Goal: Information Seeking & Learning: Learn about a topic

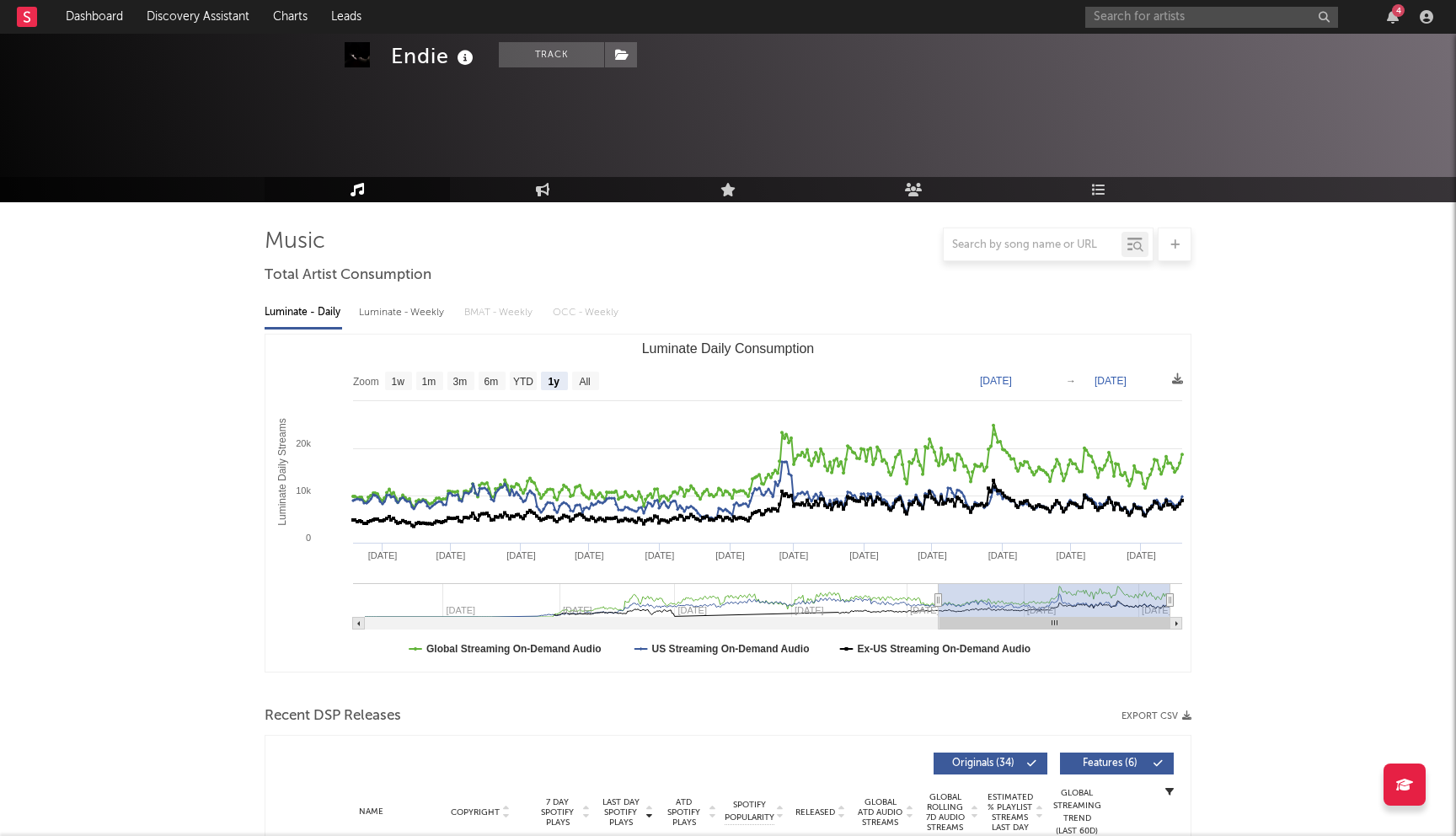
select select "1y"
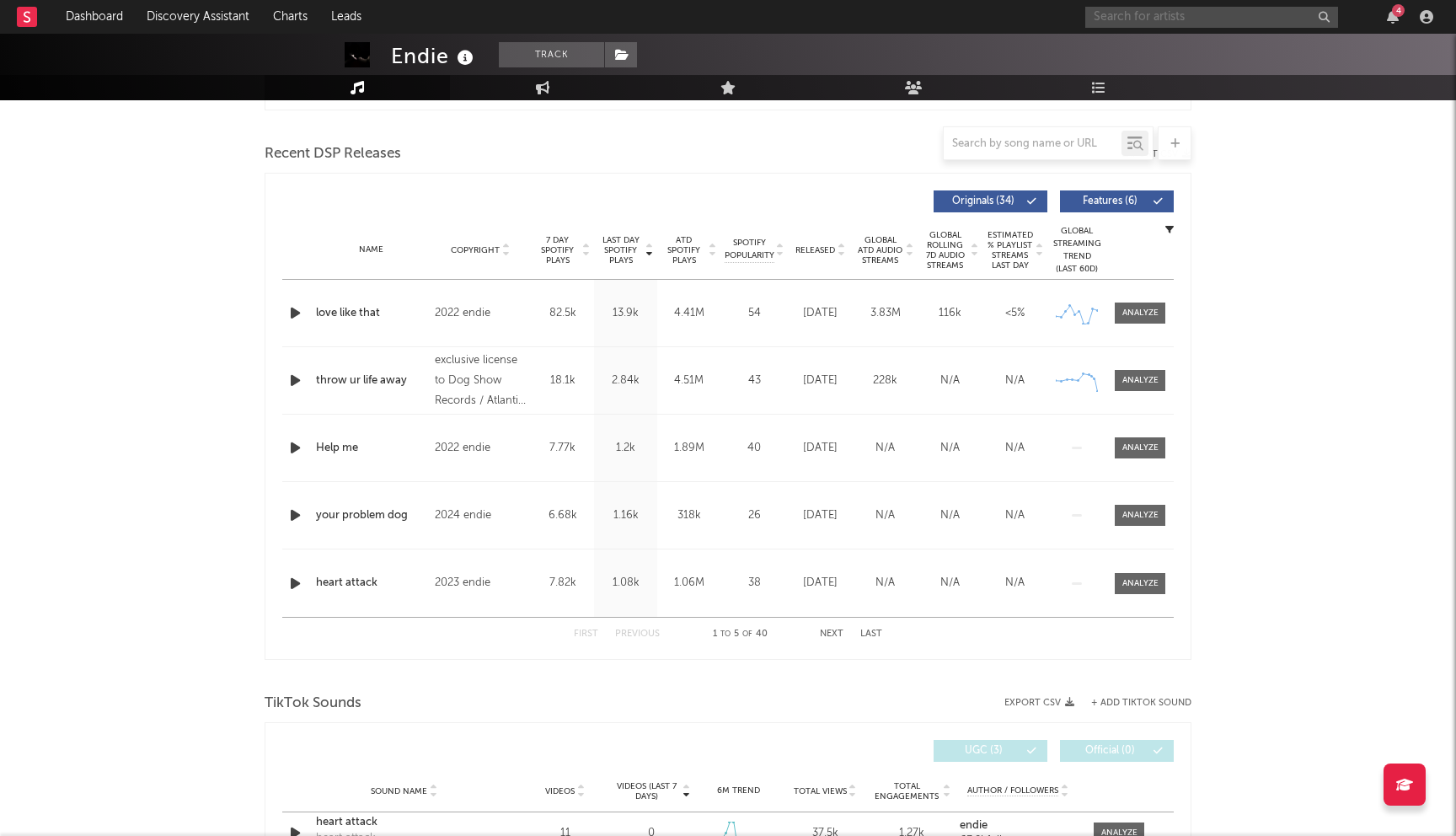
click at [1140, 10] on input "text" at bounding box center [1211, 17] width 252 height 22
type input "tweak on the beat"
click at [1152, 45] on div "Tweak on the Beat" at bounding box center [1236, 50] width 185 height 21
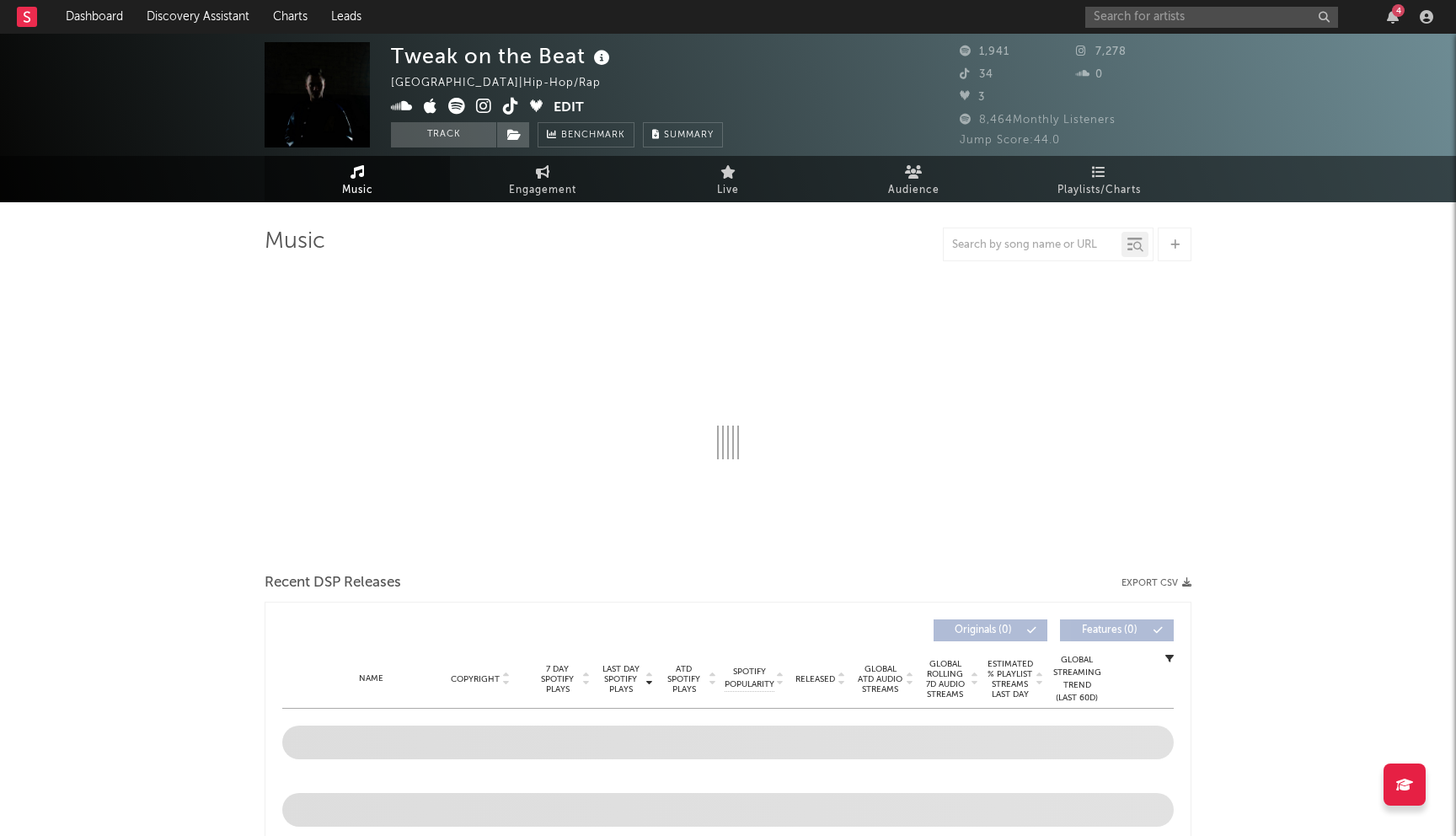
select select "1w"
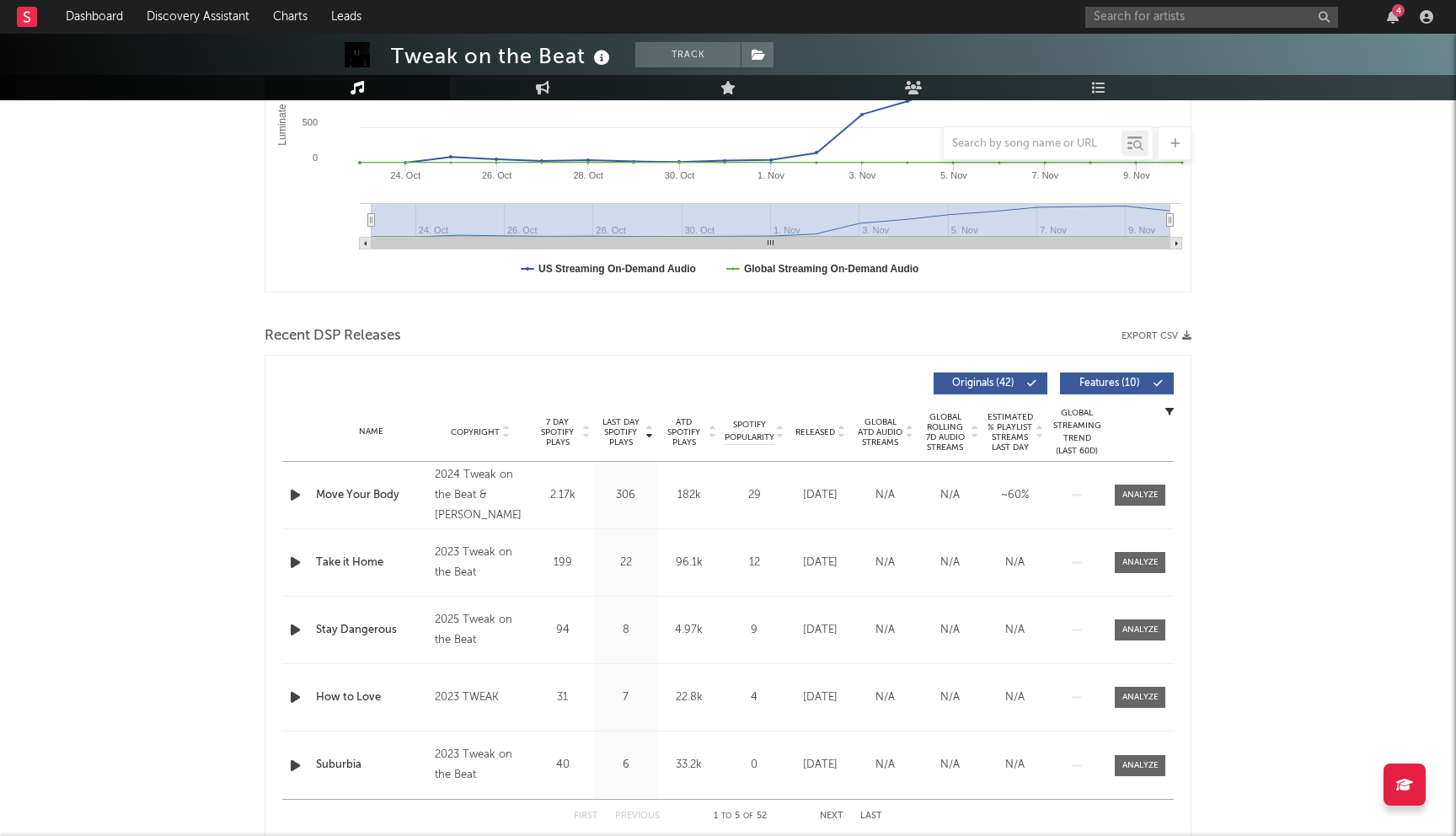
scroll to position [558, 0]
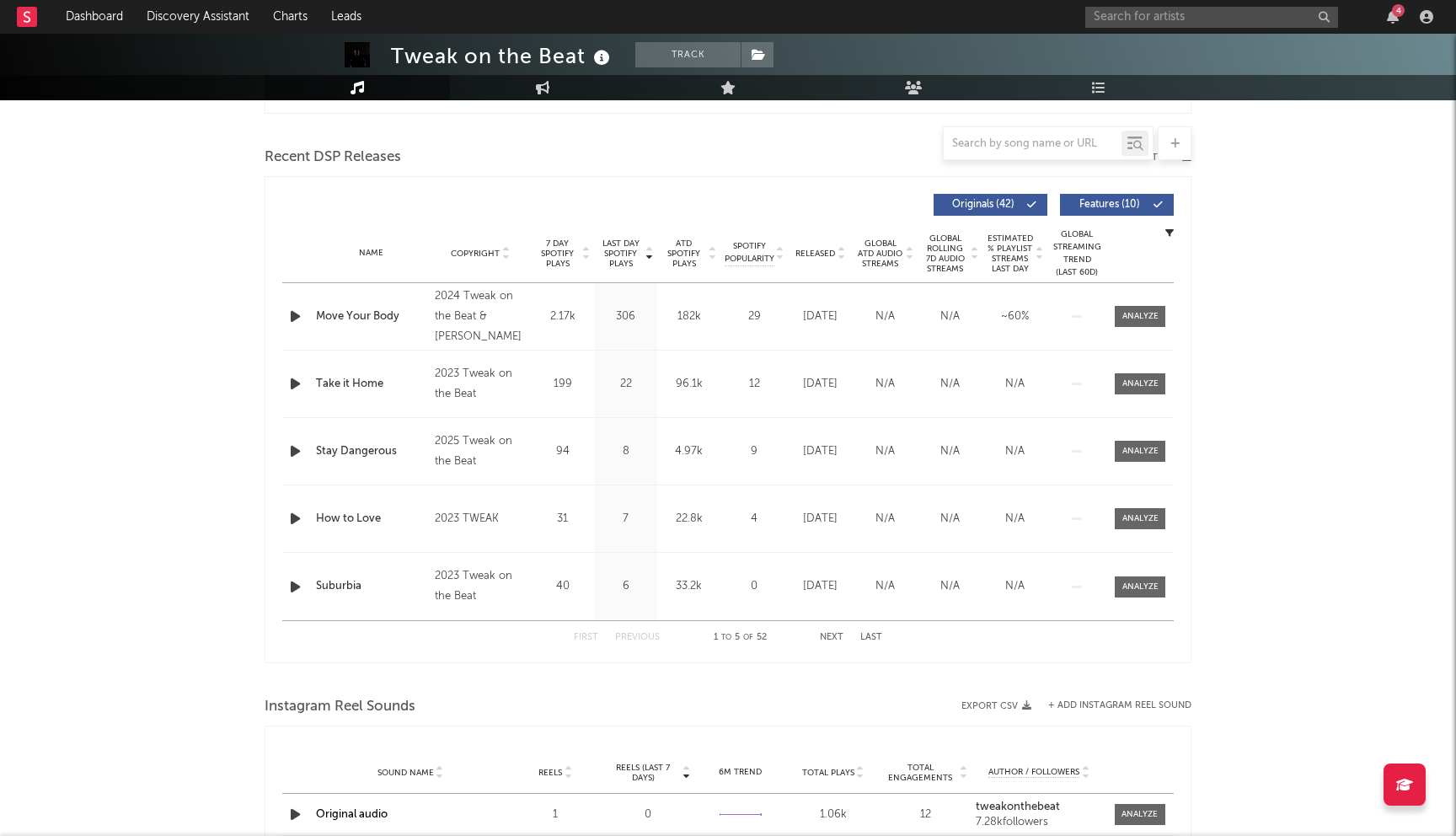
click at [831, 636] on button "Next" at bounding box center [830, 638] width 23 height 9
click at [650, 629] on div "First Previous 16 to 20 of 52 Next Last" at bounding box center [728, 637] width 309 height 33
click at [644, 627] on div "First Previous 16 to 20 of 52 Next Last" at bounding box center [728, 637] width 309 height 33
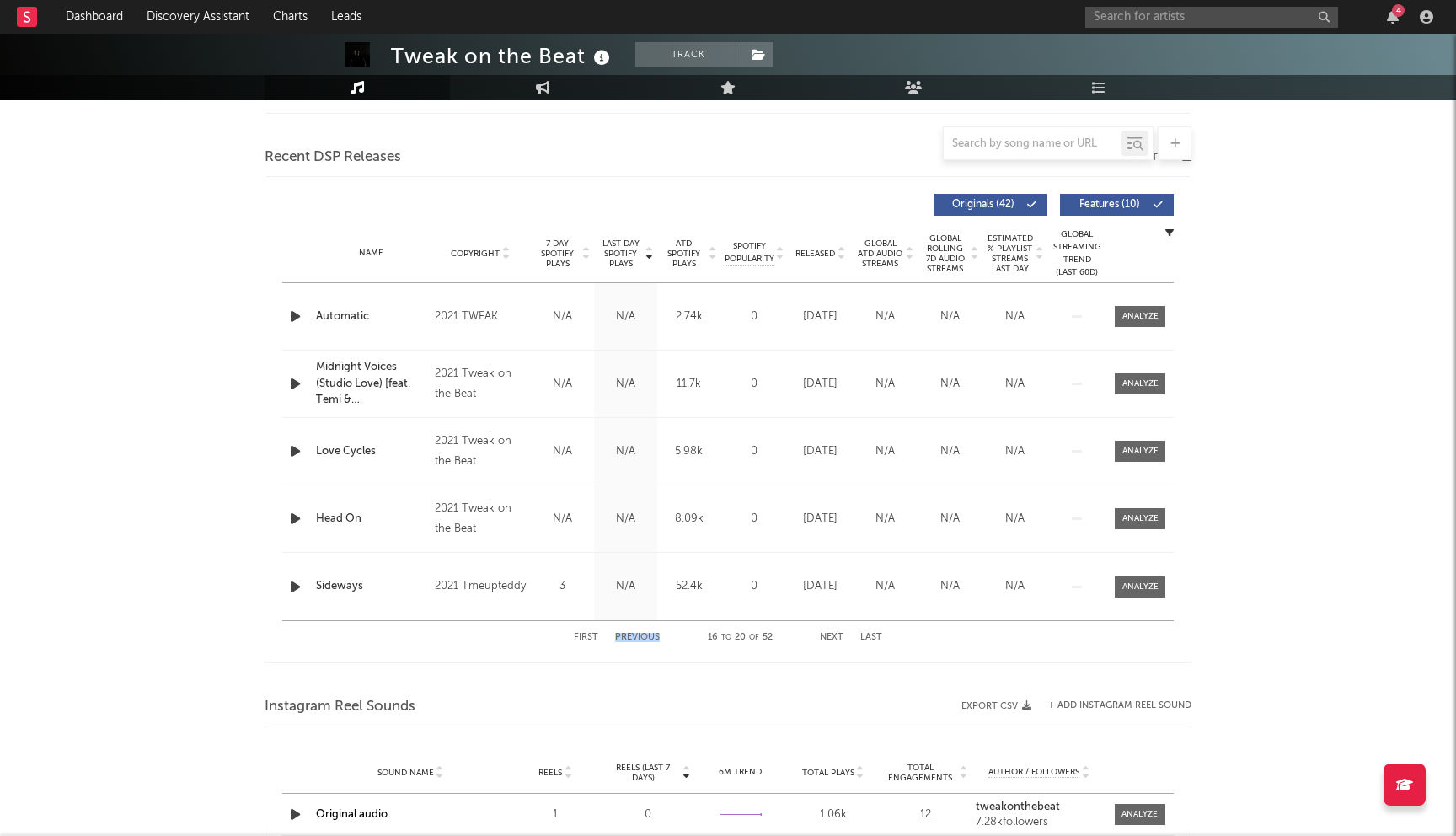
click at [644, 627] on div "First Previous 16 to 20 of 52 Next Last" at bounding box center [728, 637] width 309 height 33
click at [635, 634] on button "Previous" at bounding box center [638, 638] width 45 height 9
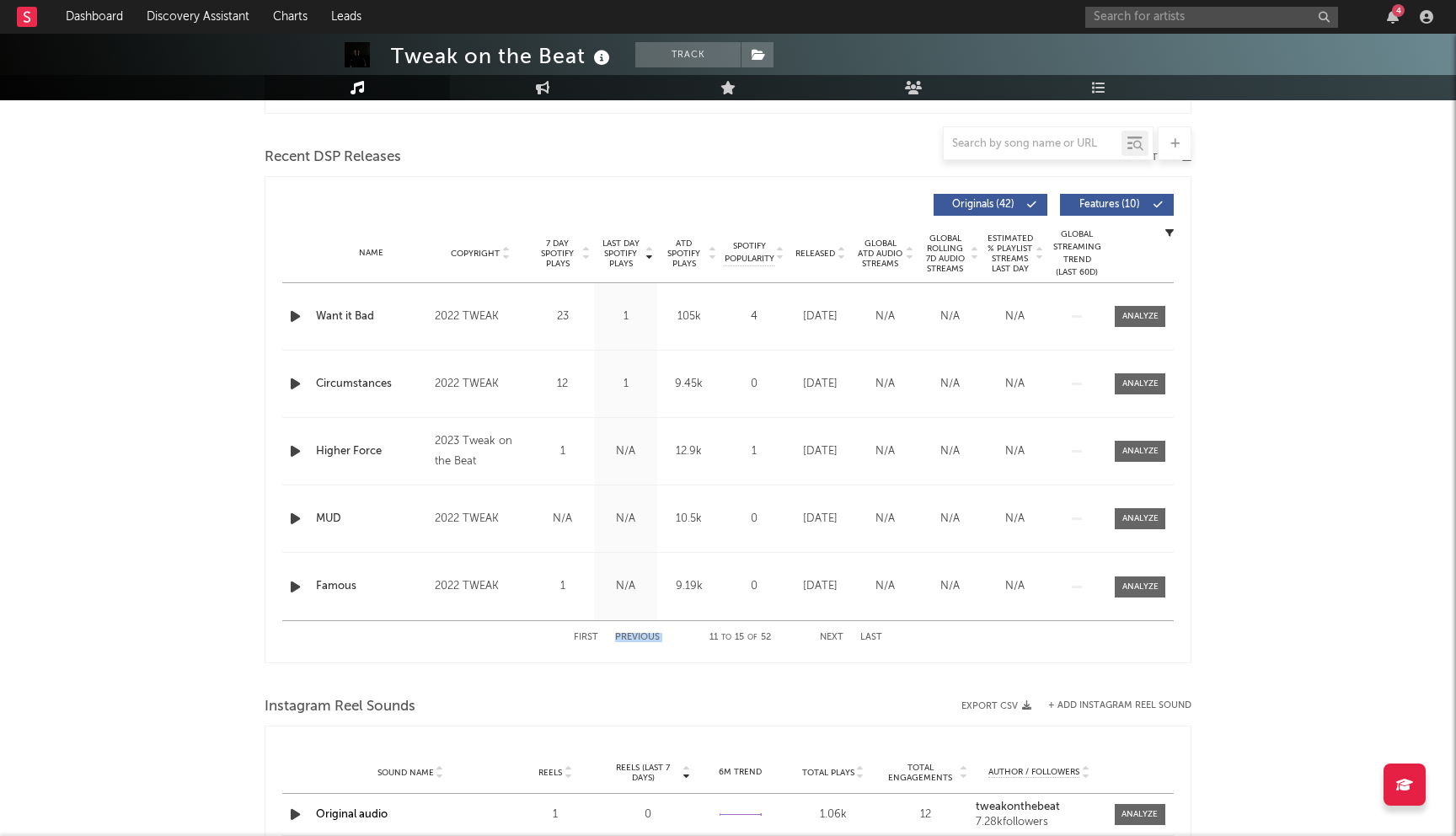
click at [635, 634] on button "Previous" at bounding box center [638, 638] width 45 height 9
click at [812, 245] on div "Name Copyright Label Album Names Composer Names 7 Day Spotify Plays Last Day Sp…" at bounding box center [728, 253] width 891 height 59
click at [814, 251] on span "Released" at bounding box center [814, 253] width 39 height 10
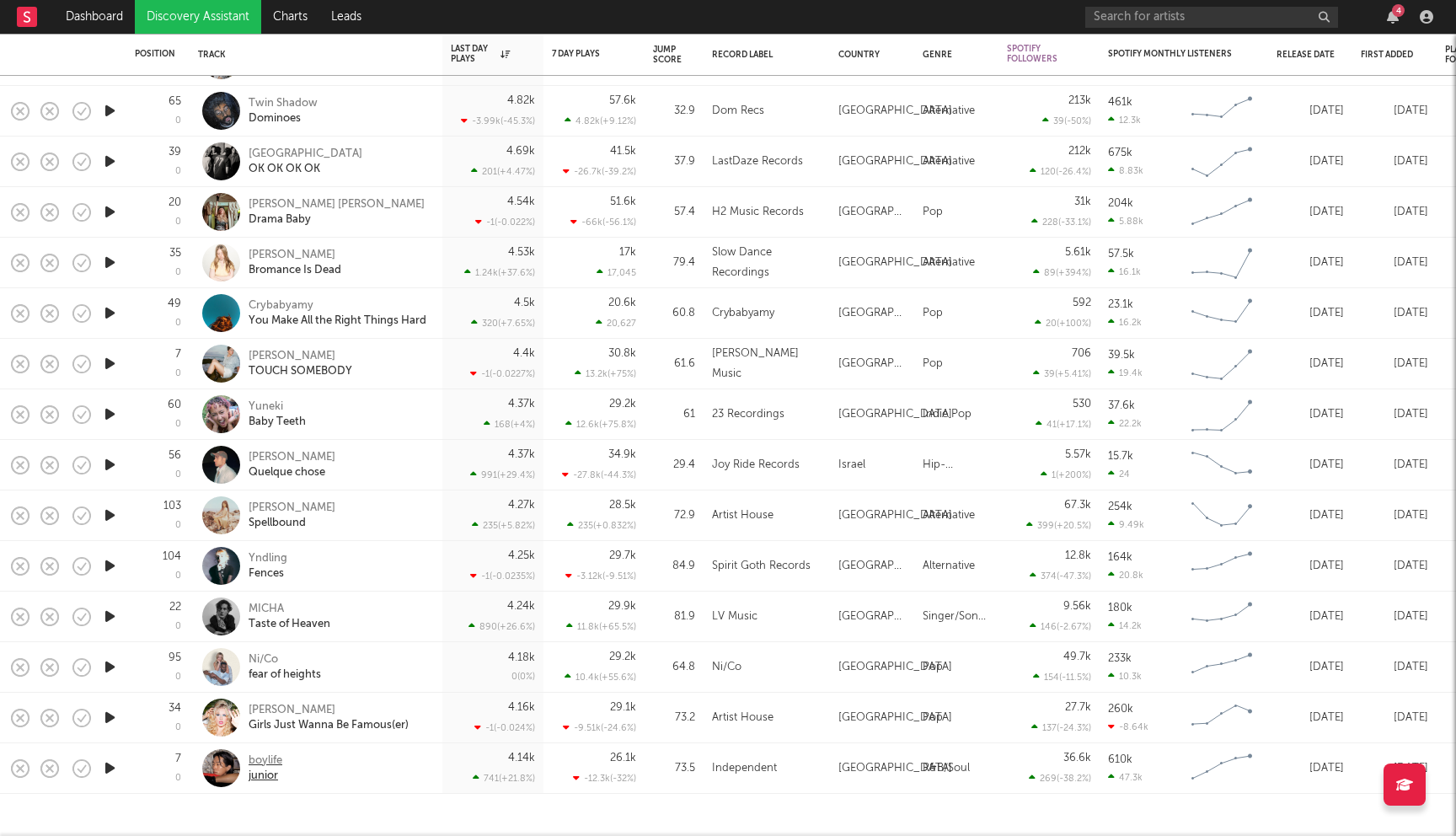
click at [266, 760] on div "boylife" at bounding box center [266, 760] width 34 height 15
click at [203, 6] on link "Discovery Assistant" at bounding box center [197, 17] width 126 height 34
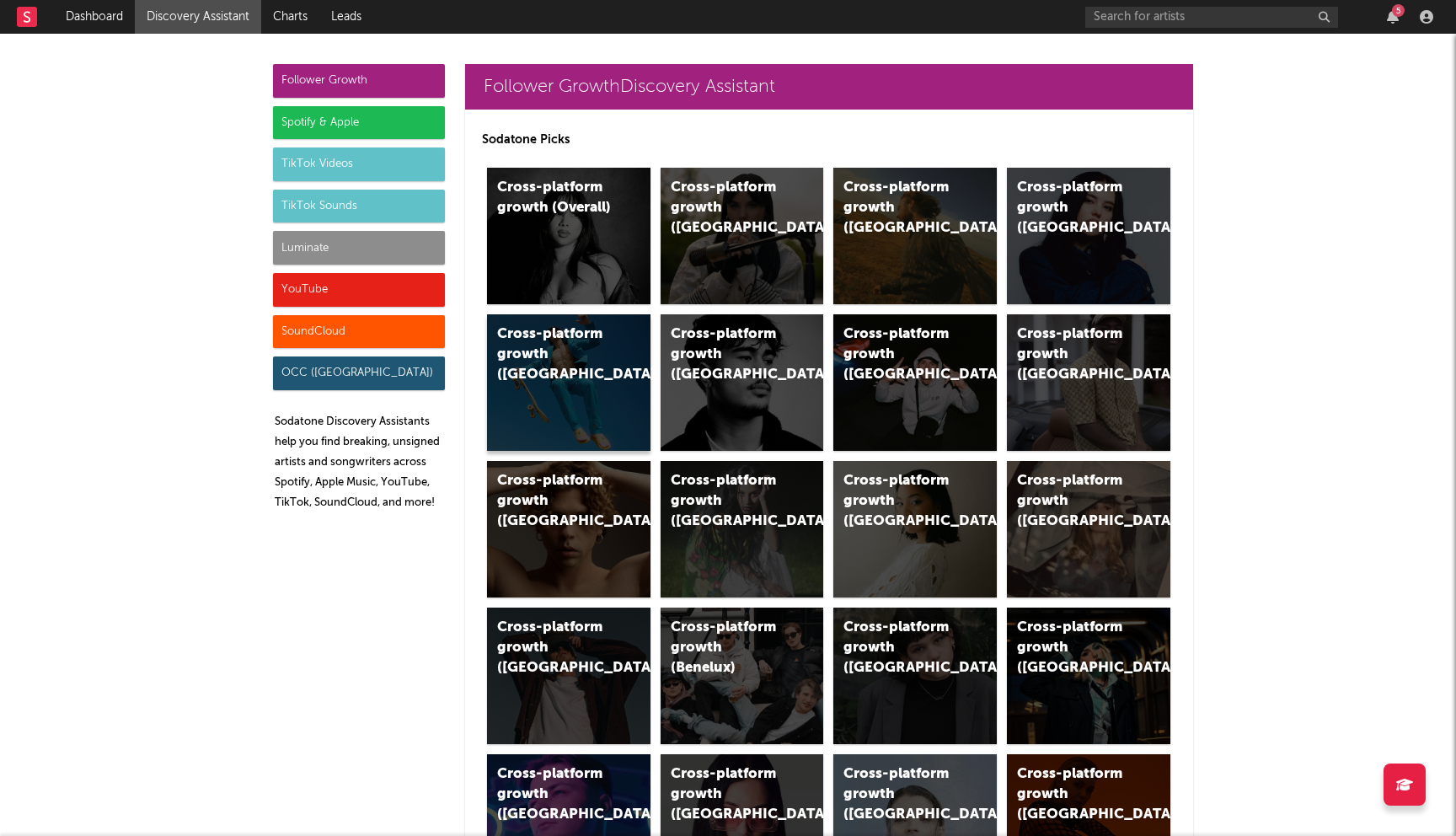
click at [617, 383] on div "Cross-platform growth ([GEOGRAPHIC_DATA])" at bounding box center [569, 382] width 164 height 137
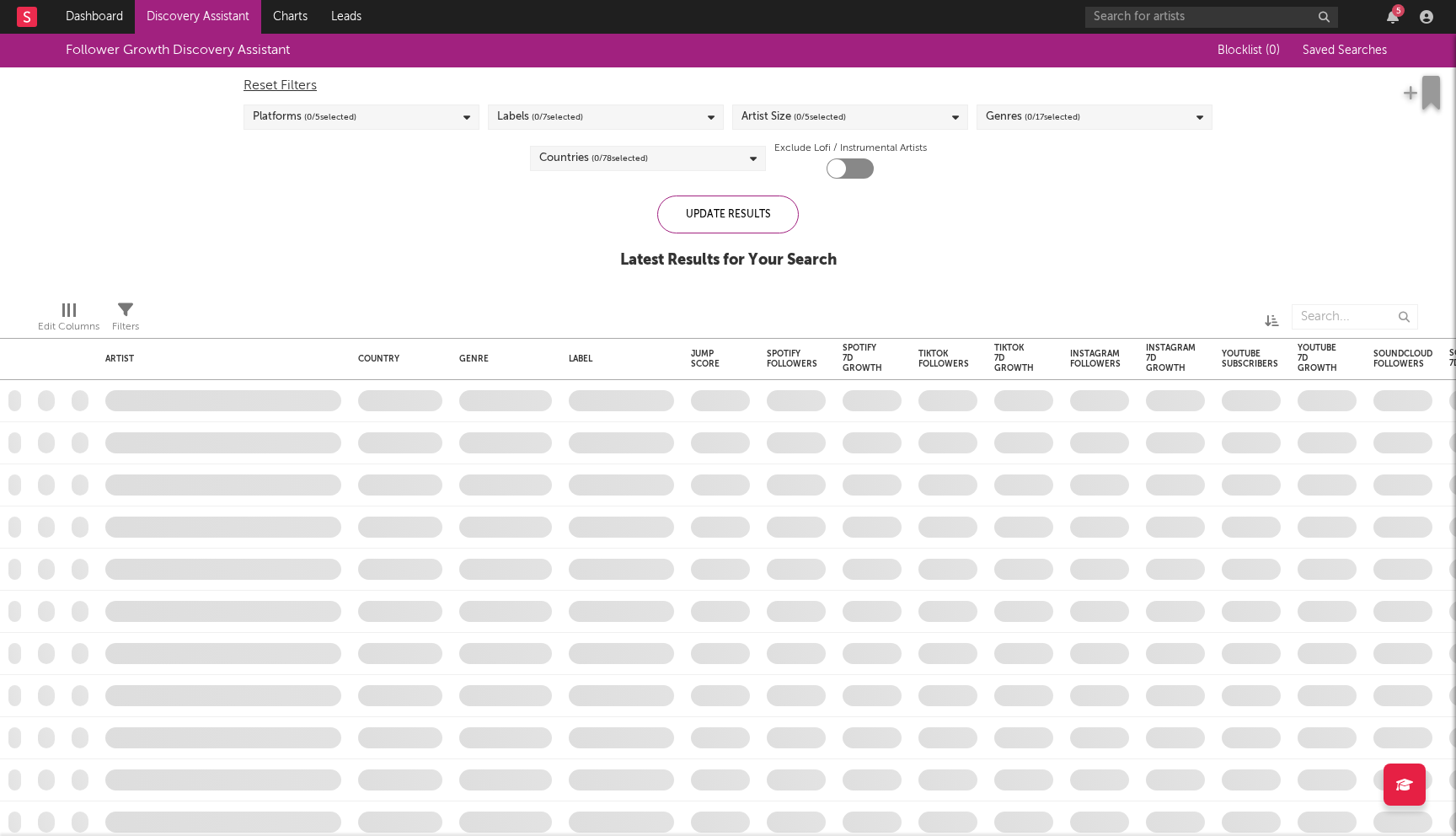
checkbox input "true"
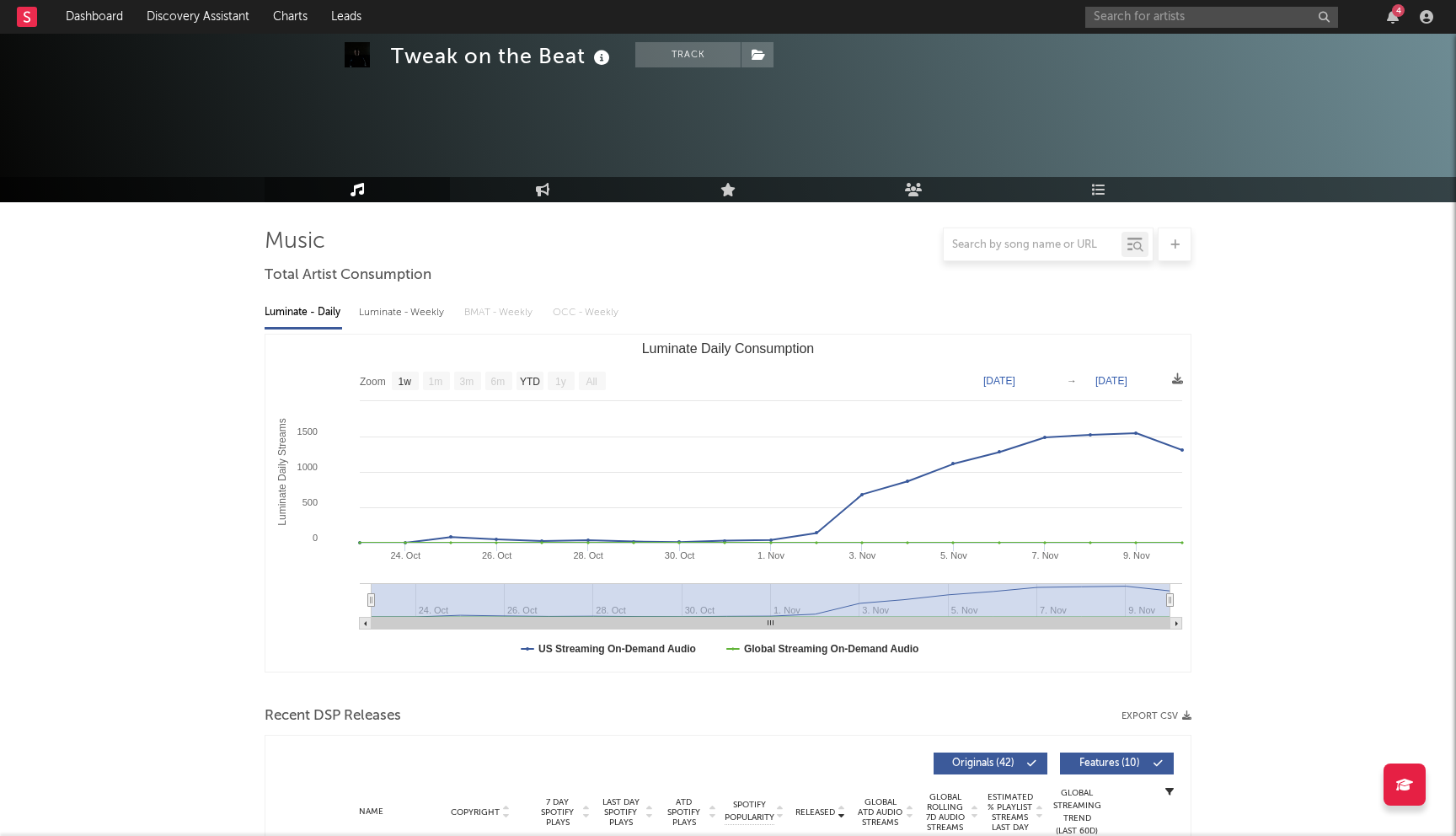
select select "1w"
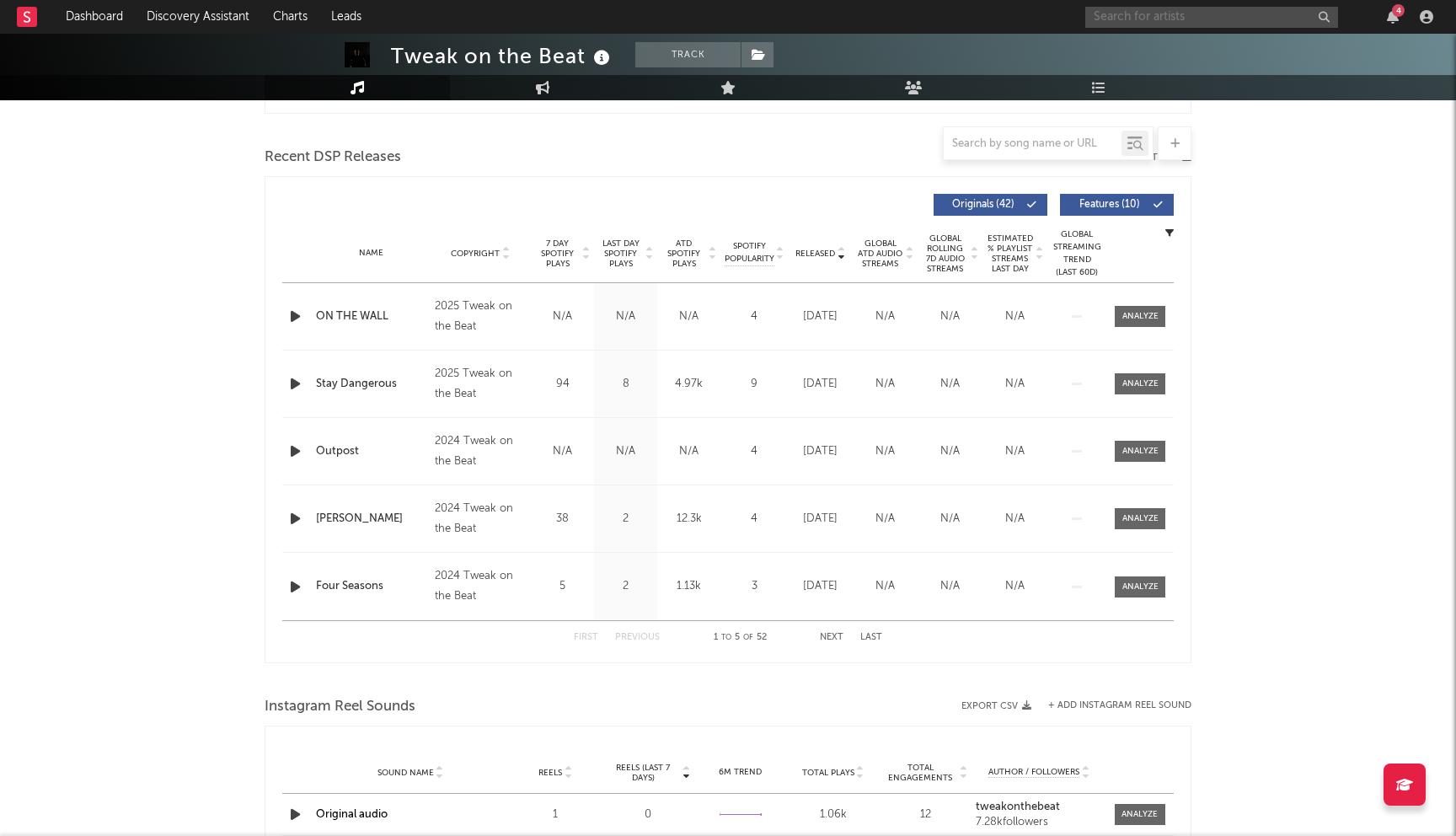
click at [1185, 15] on input "text" at bounding box center [1211, 17] width 252 height 22
type input "relic rhymes"
click at [1145, 49] on div "RelicRhymes" at bounding box center [1236, 50] width 185 height 21
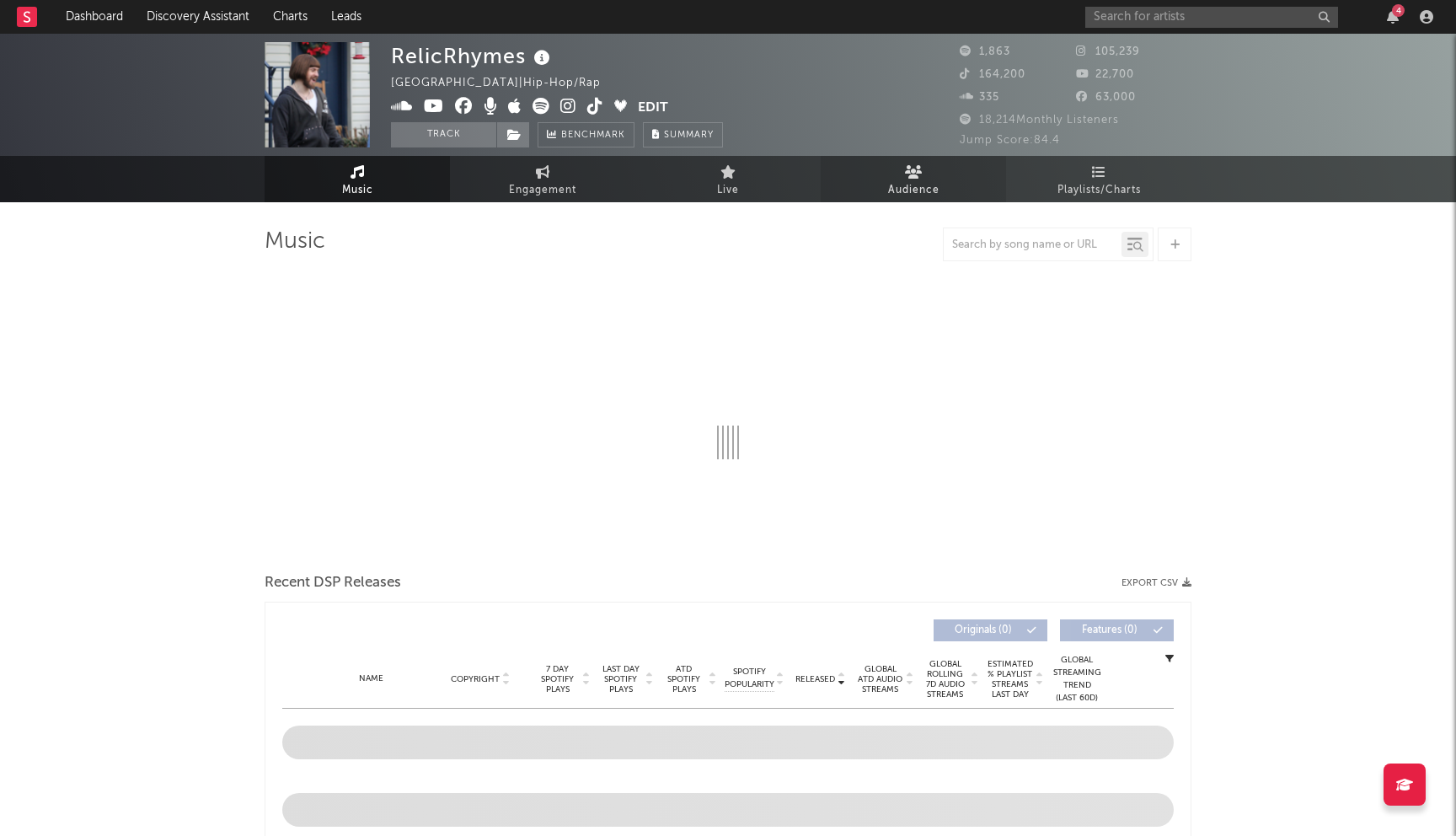
select select "6m"
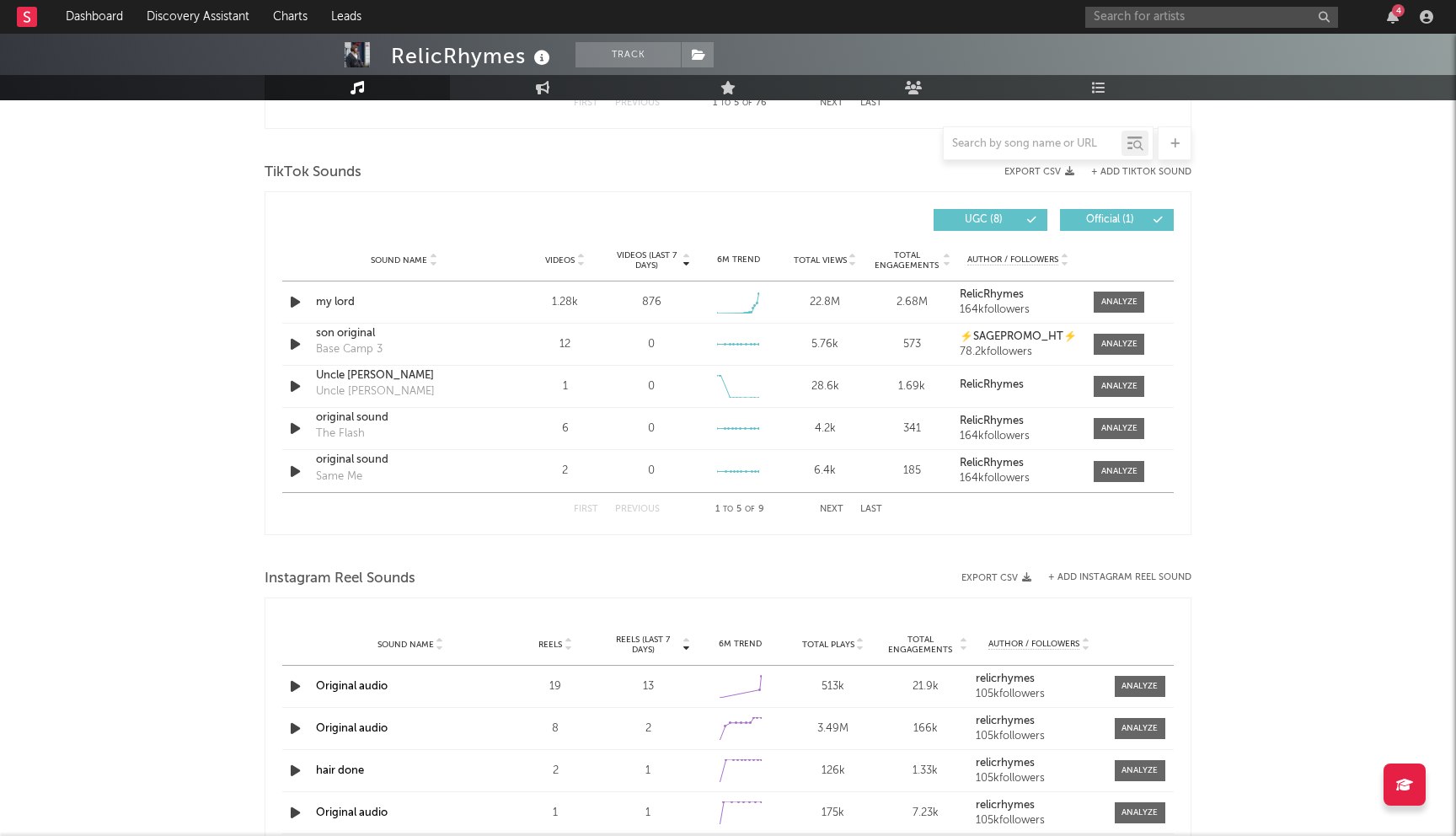
scroll to position [1074, 0]
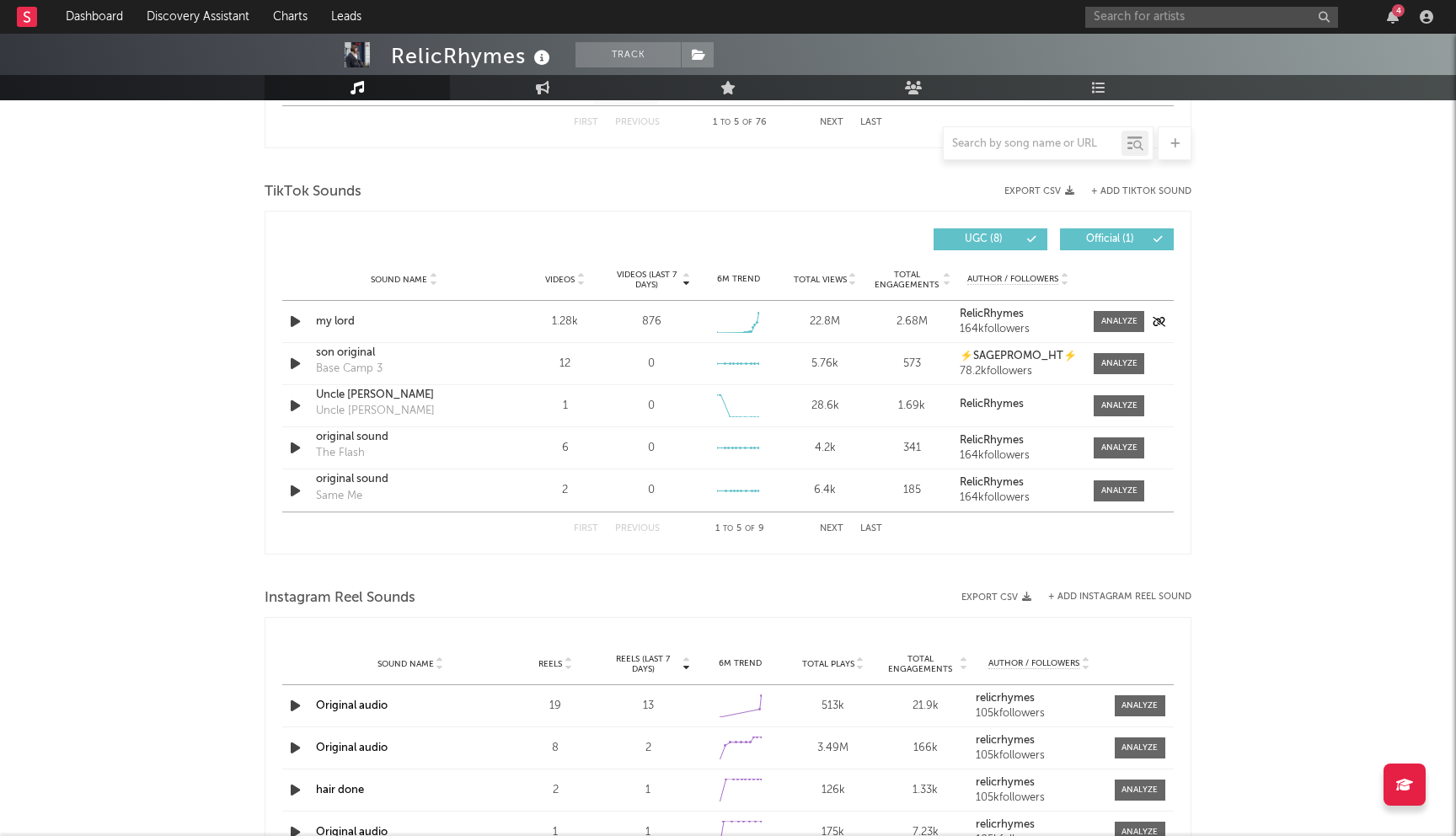
click at [300, 320] on icon "button" at bounding box center [295, 321] width 18 height 22
click at [297, 319] on icon "button" at bounding box center [294, 321] width 16 height 22
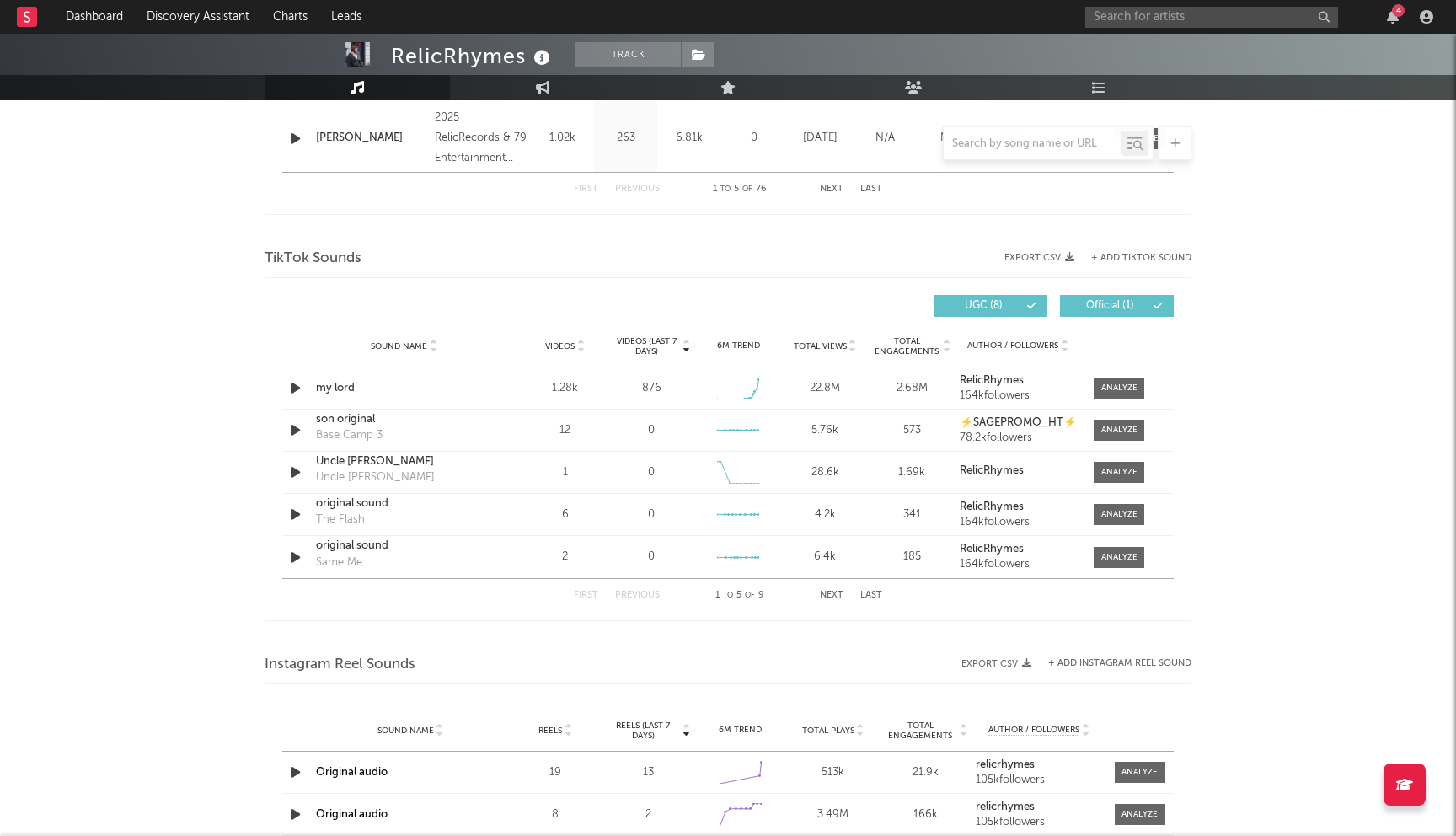
scroll to position [1179, 0]
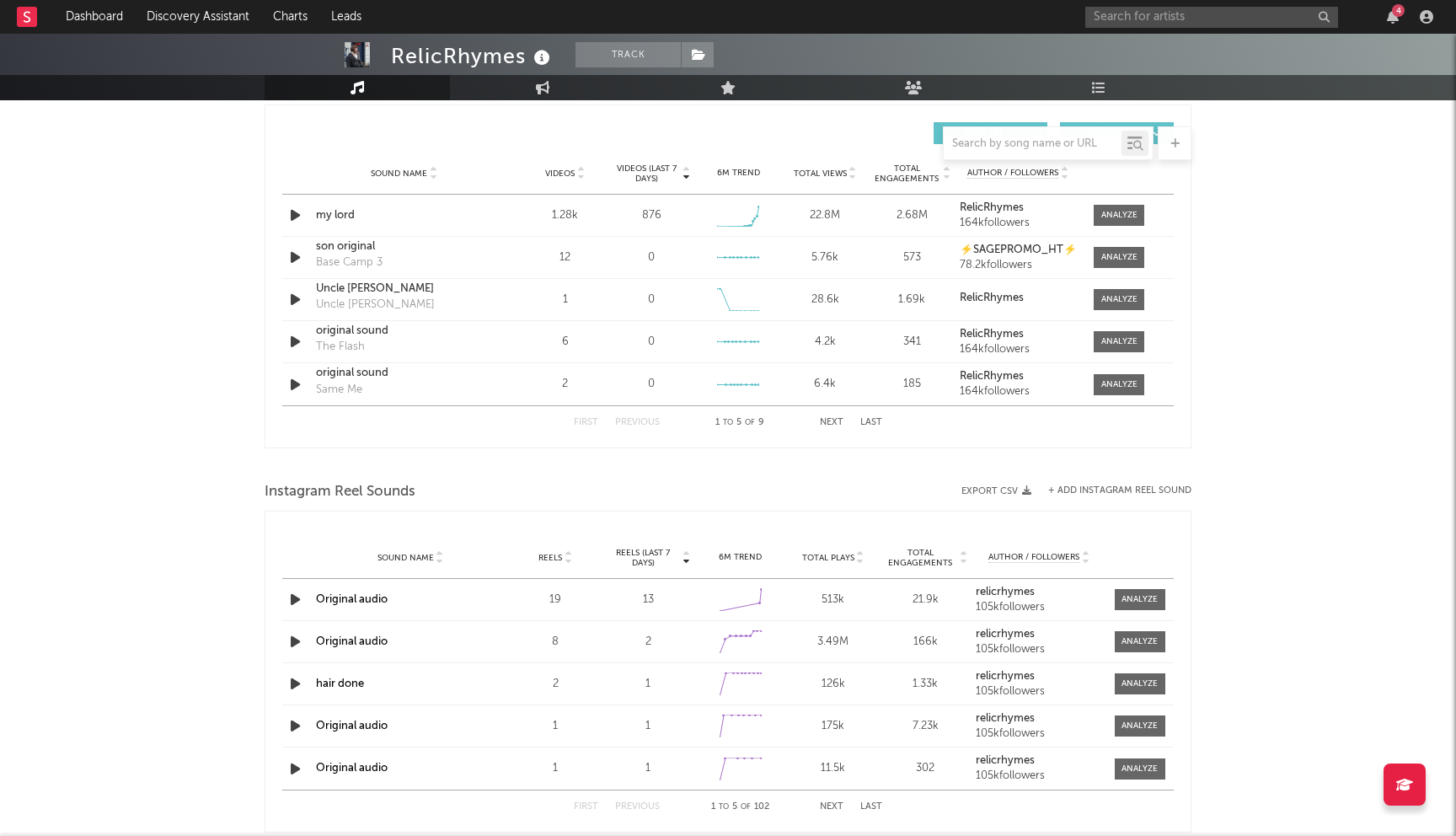
click at [286, 640] on icon "button" at bounding box center [295, 641] width 18 height 22
click at [295, 606] on icon "button" at bounding box center [295, 599] width 18 height 22
click at [489, 812] on icon "button" at bounding box center [487, 814] width 8 height 13
click at [486, 812] on icon "button" at bounding box center [487, 814] width 10 height 13
click at [295, 633] on icon "button" at bounding box center [295, 641] width 18 height 22
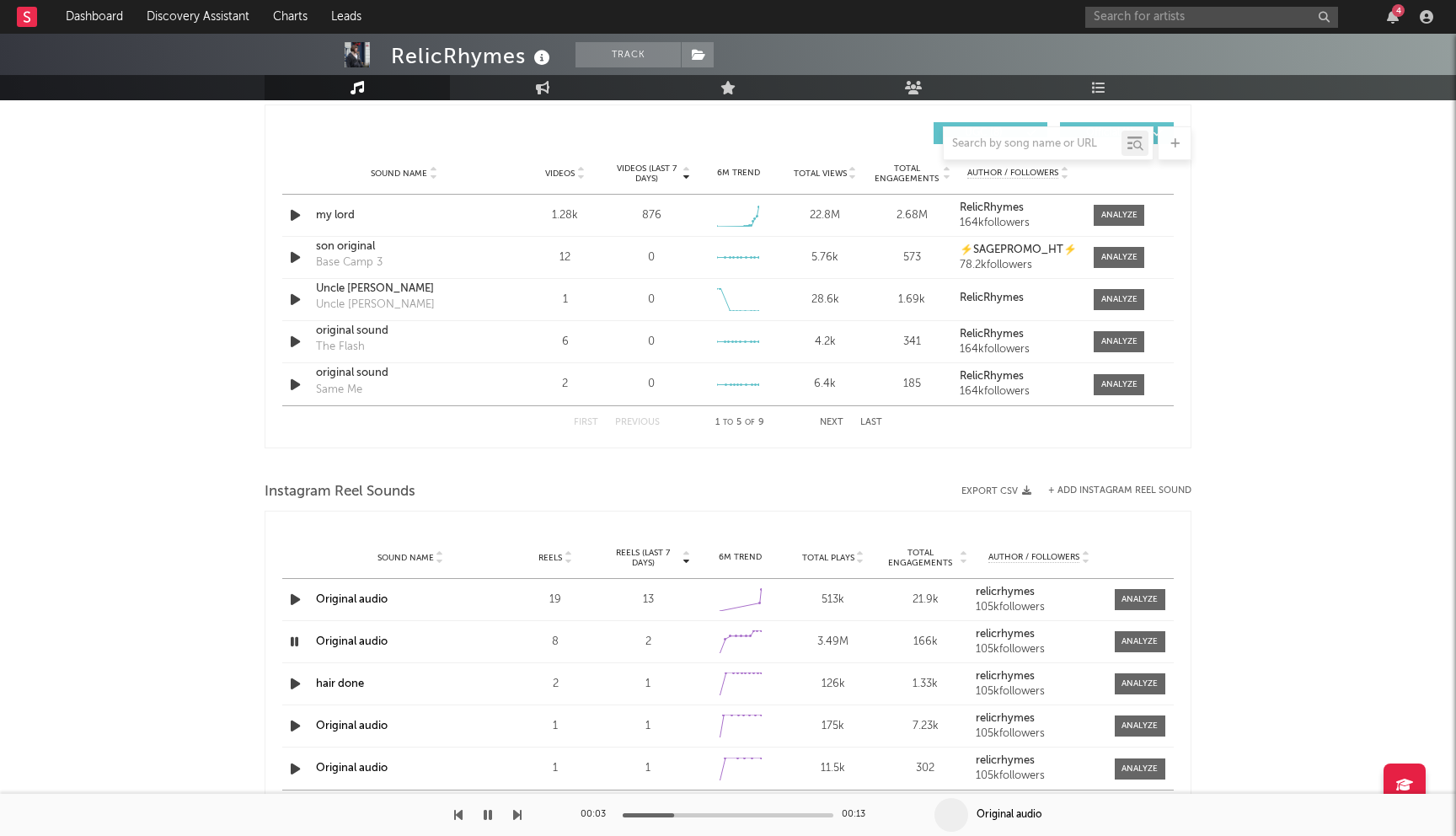
click at [483, 814] on icon "button" at bounding box center [487, 814] width 8 height 13
click at [1099, 13] on input "text" at bounding box center [1211, 17] width 252 height 22
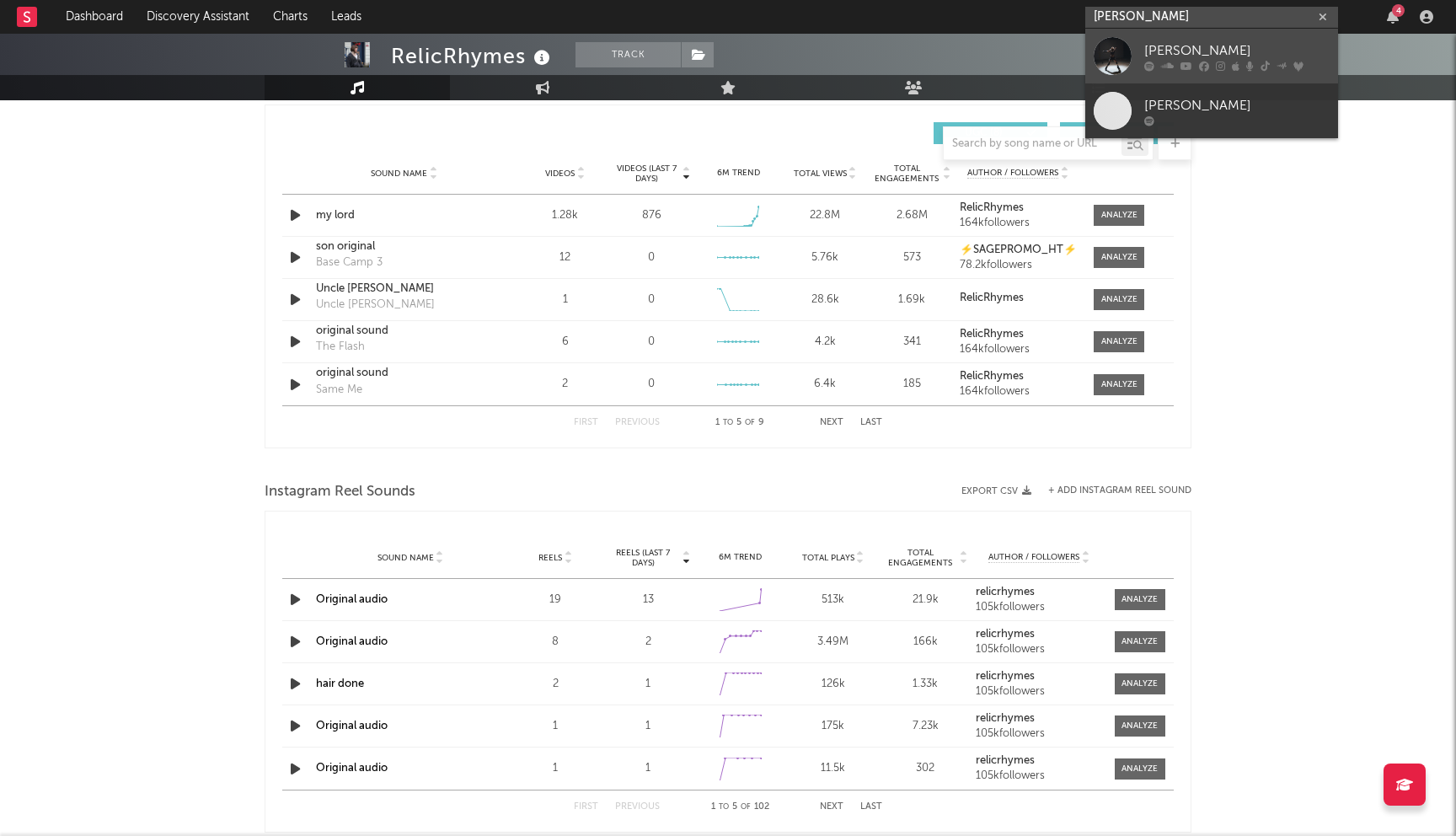
type input "sophie powers"
click at [1207, 55] on div "Sophie Powers" at bounding box center [1236, 50] width 185 height 21
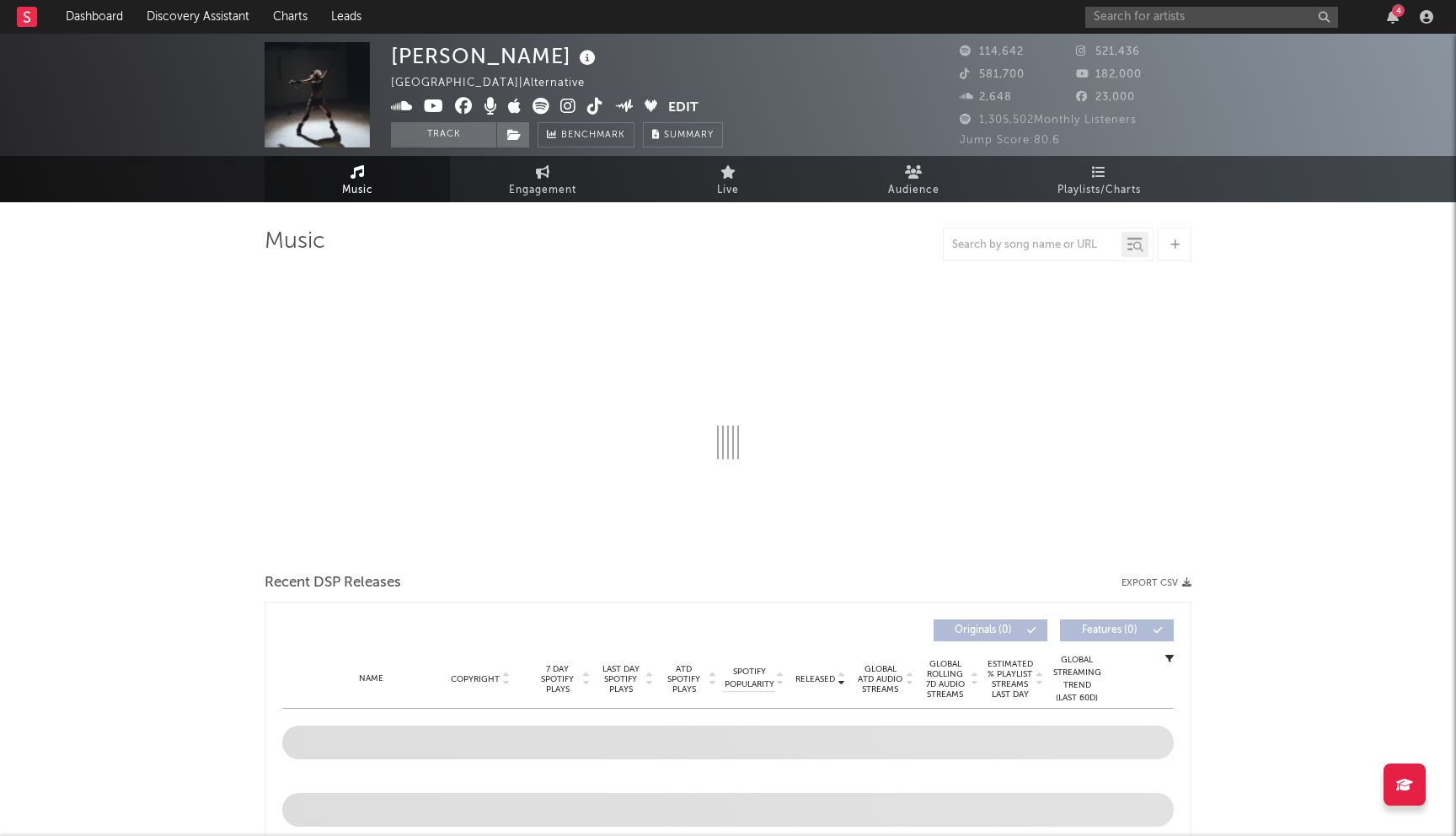
select select "6m"
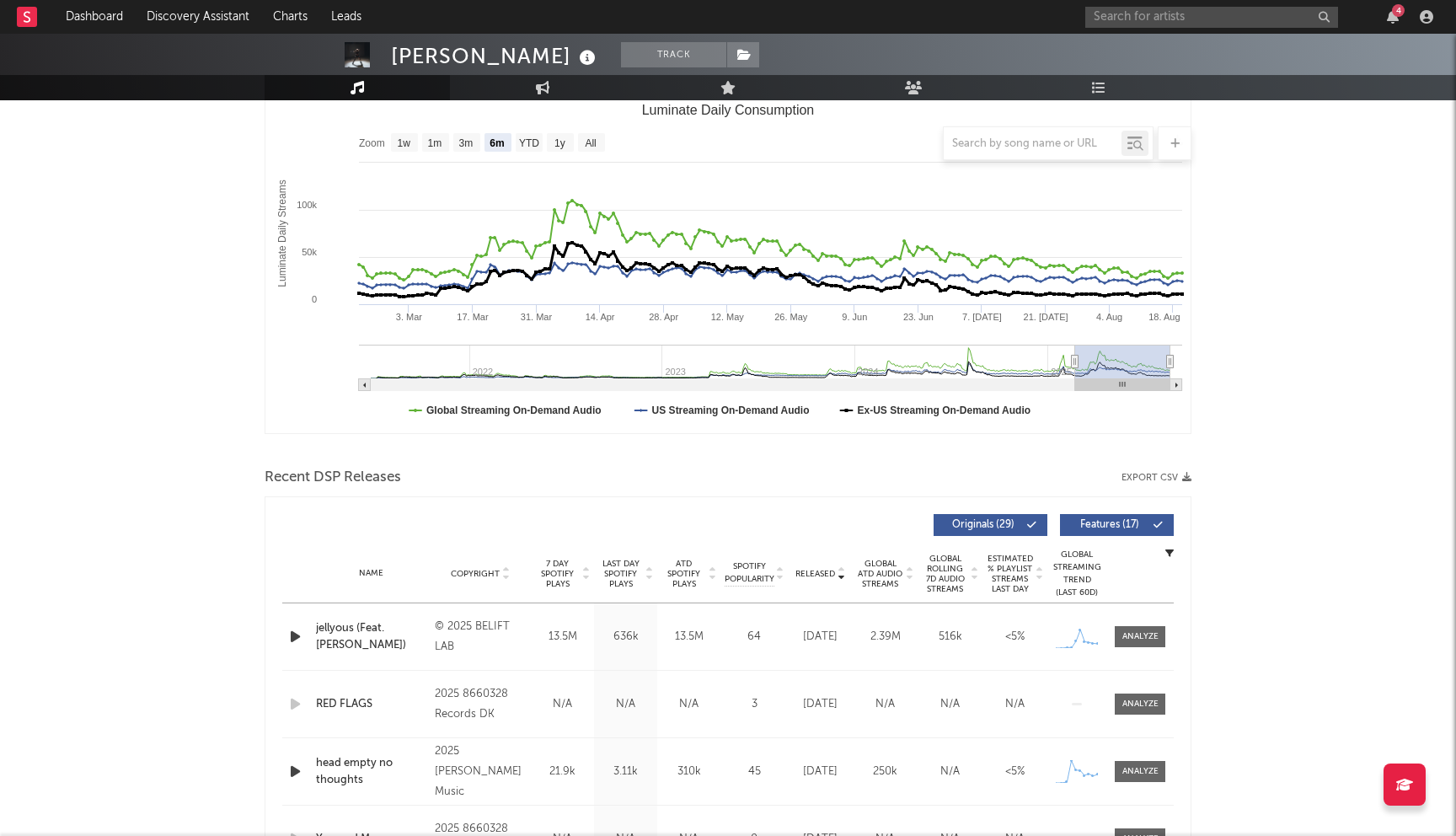
scroll to position [462, 0]
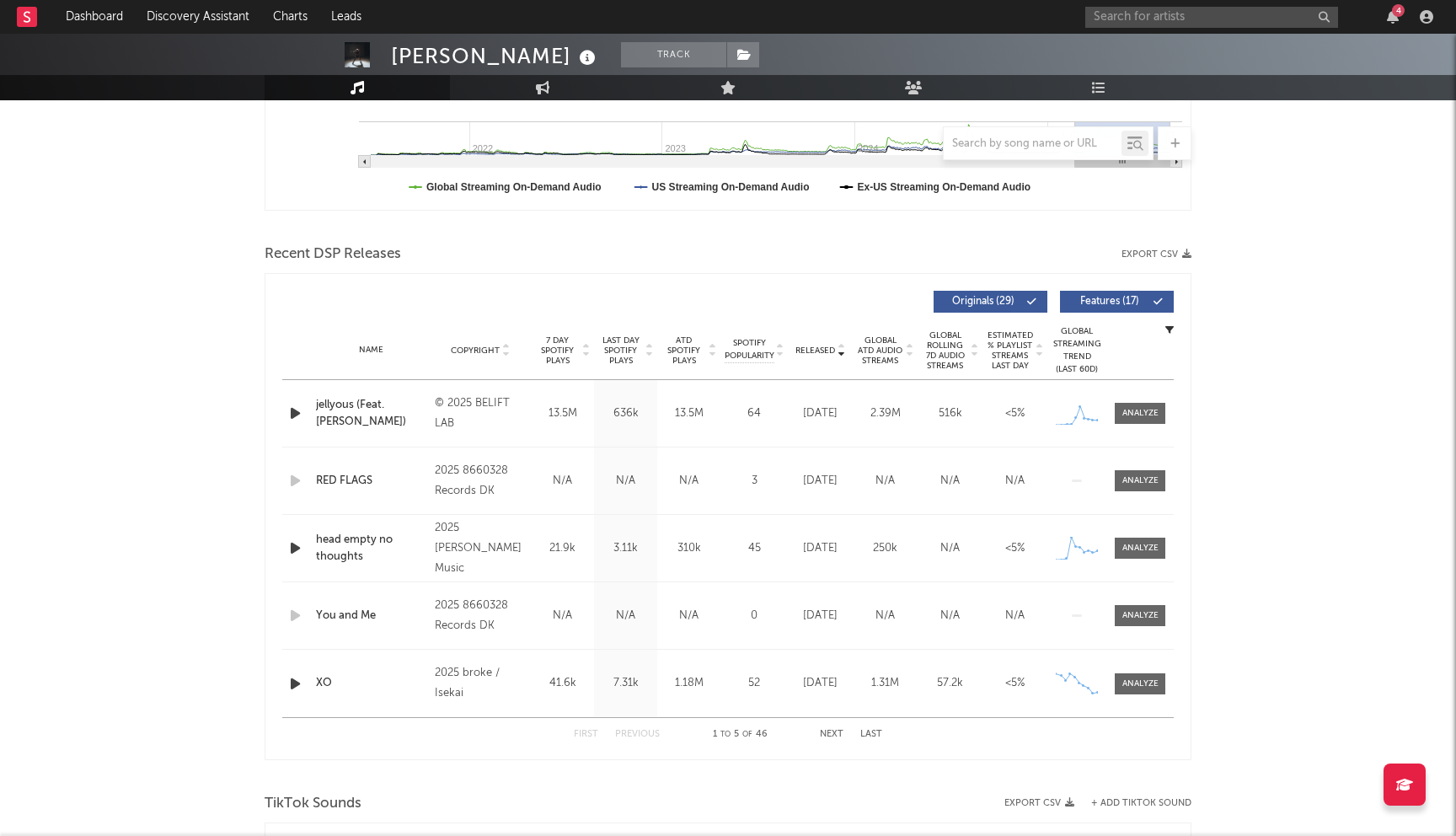
click at [631, 339] on span "Last Day Spotify Plays" at bounding box center [621, 351] width 45 height 30
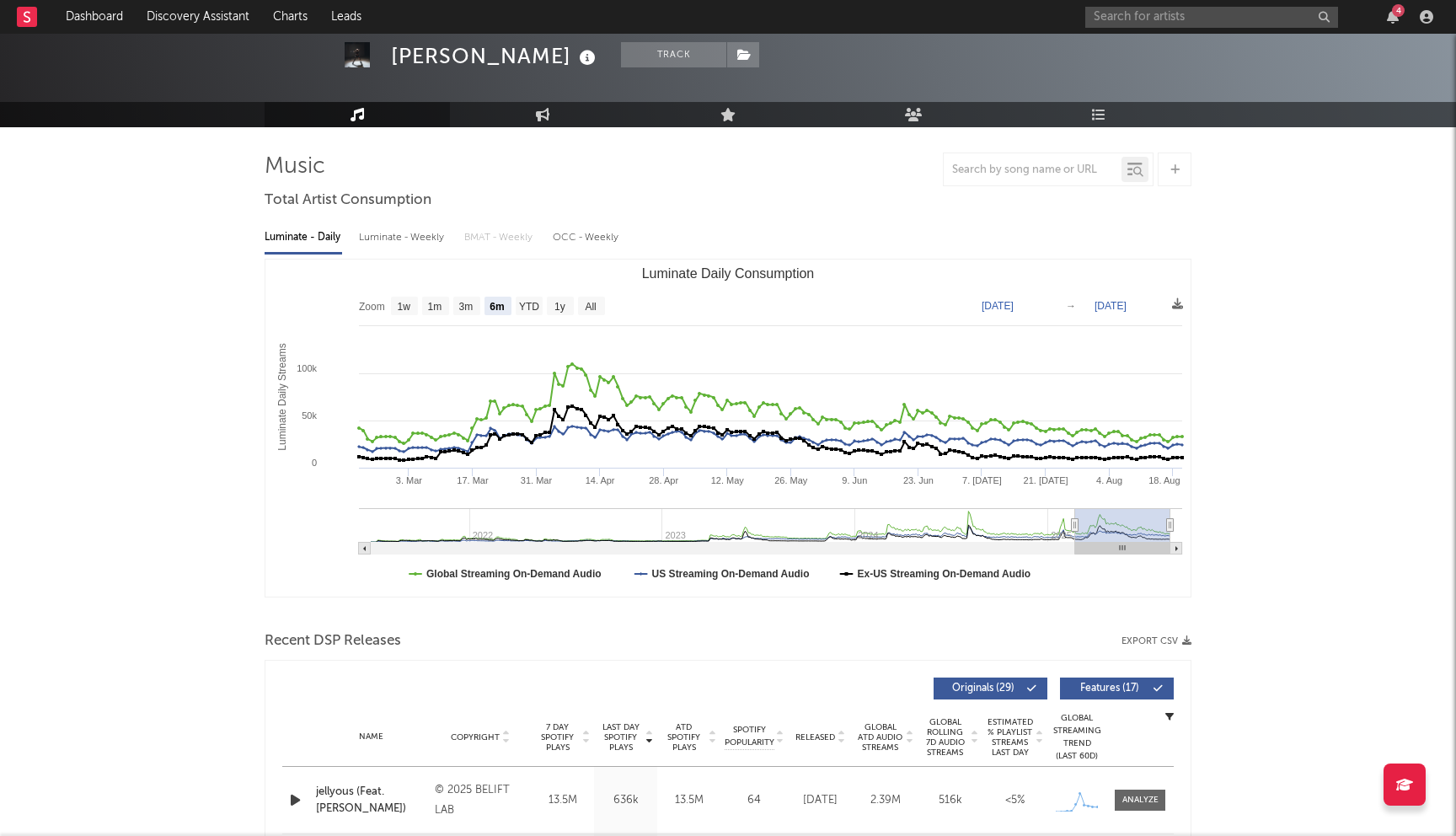
scroll to position [0, 0]
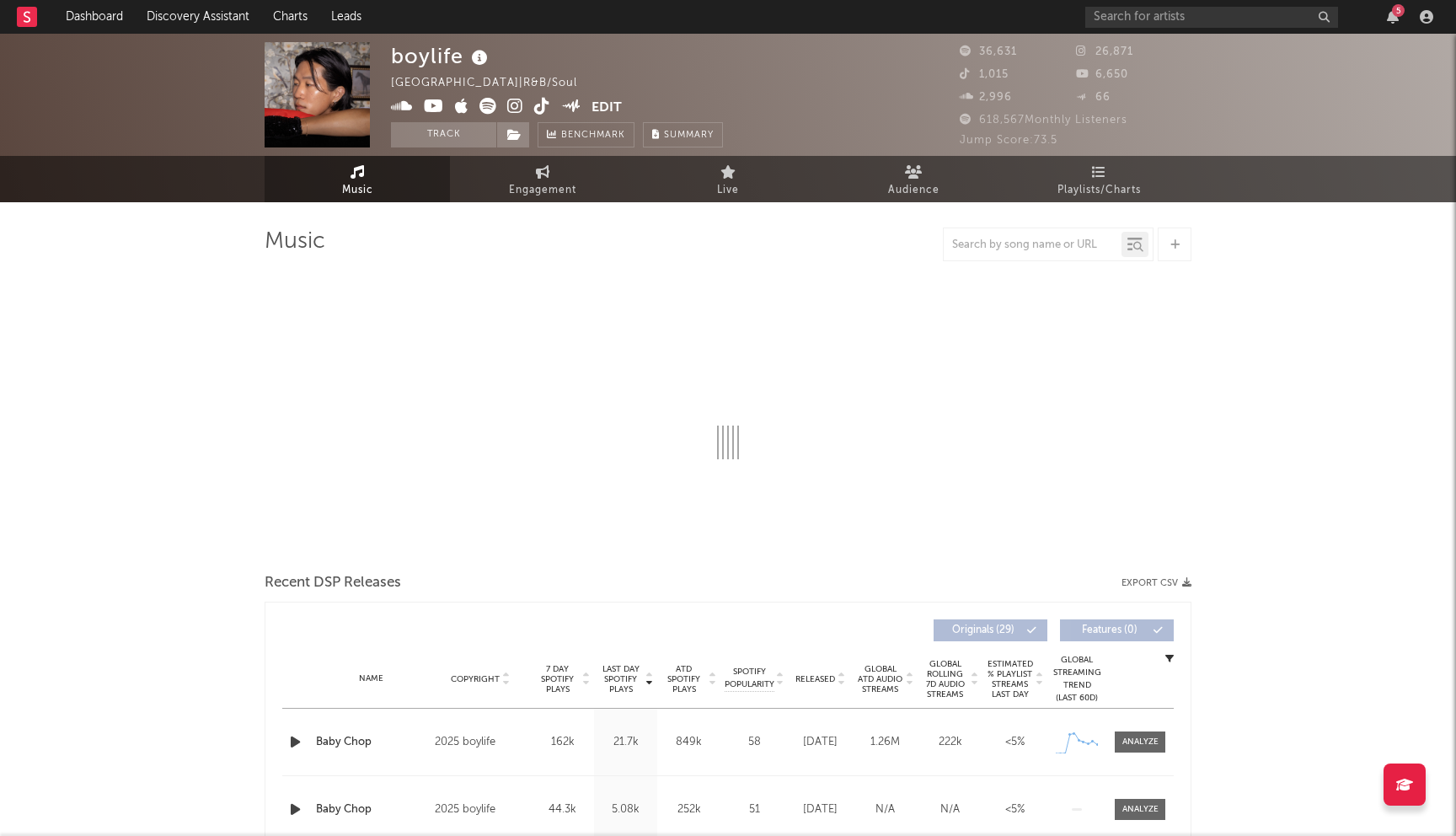
select select "6m"
